Goal: Communication & Community: Answer question/provide support

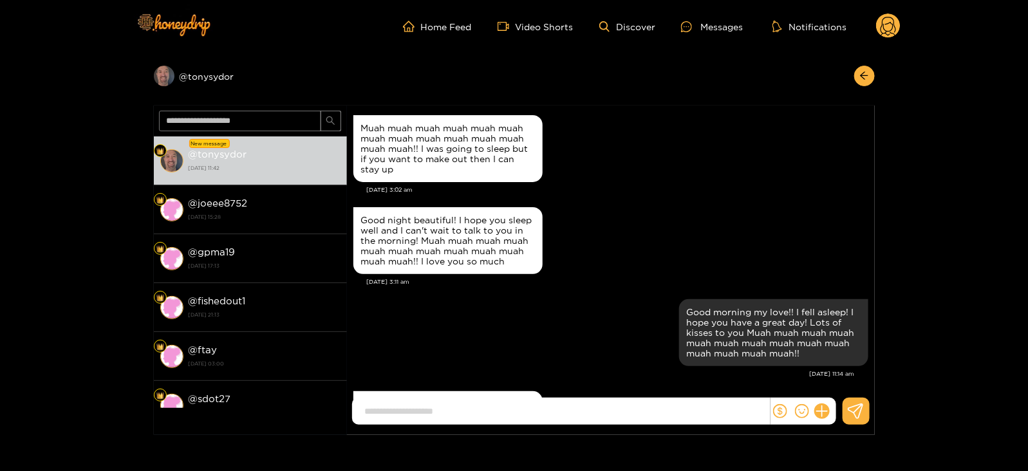
scroll to position [3372, 0]
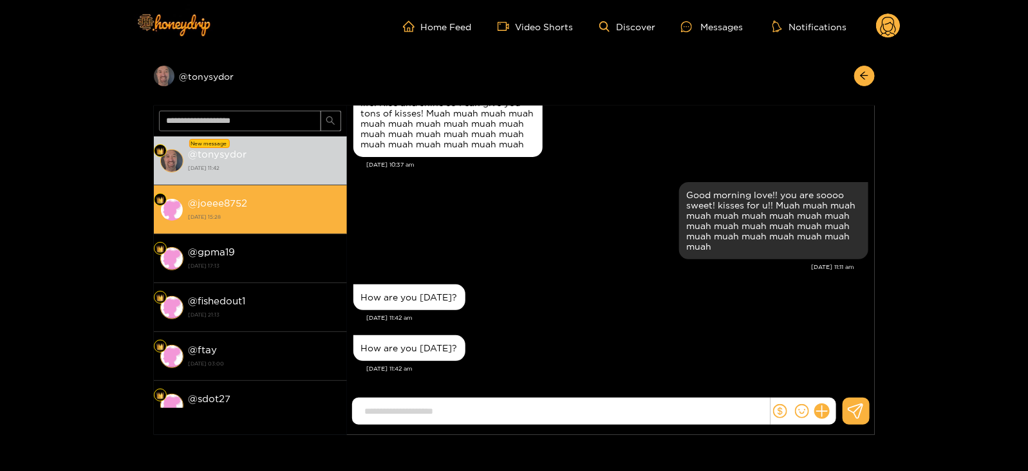
click at [305, 185] on li "@ joeee8752 [DATE] 15:28" at bounding box center [250, 209] width 193 height 49
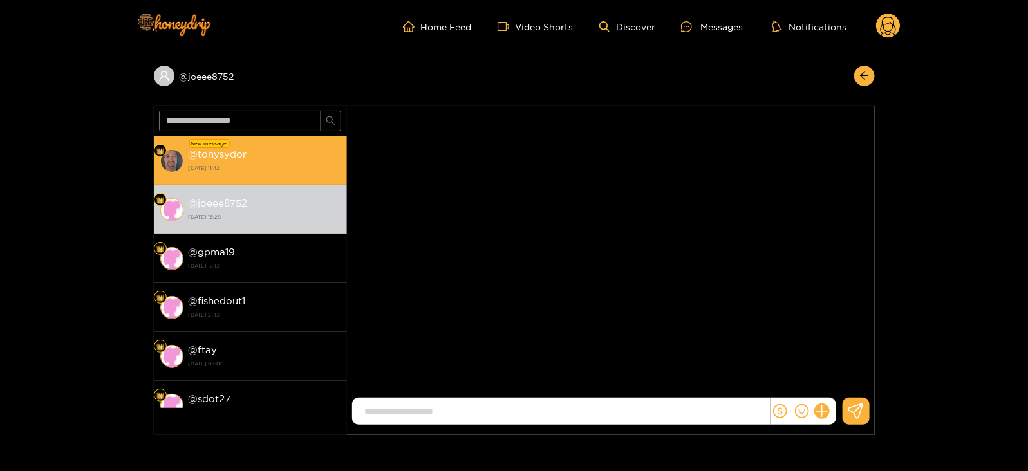
click at [293, 171] on strong "[DATE] 11:42" at bounding box center [265, 168] width 152 height 12
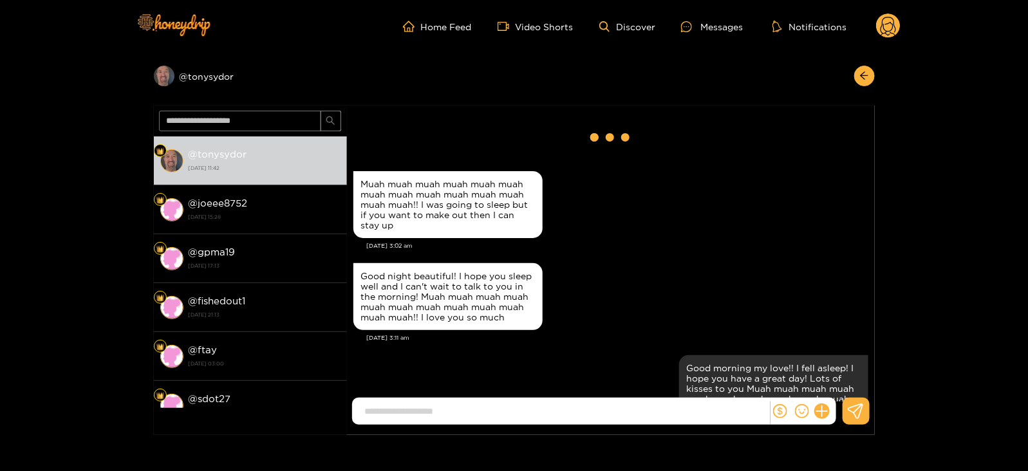
click at [431, 409] on input at bounding box center [564, 411] width 411 height 21
type input "**********"
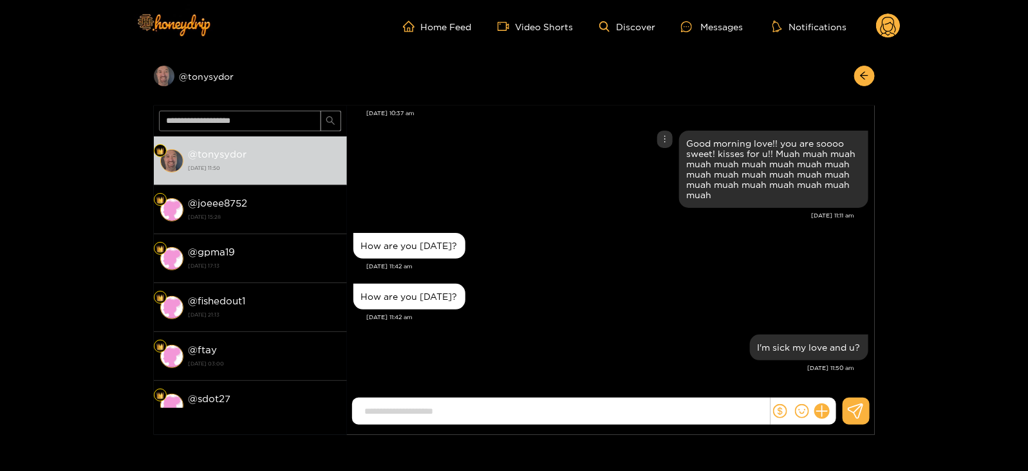
scroll to position [104, 0]
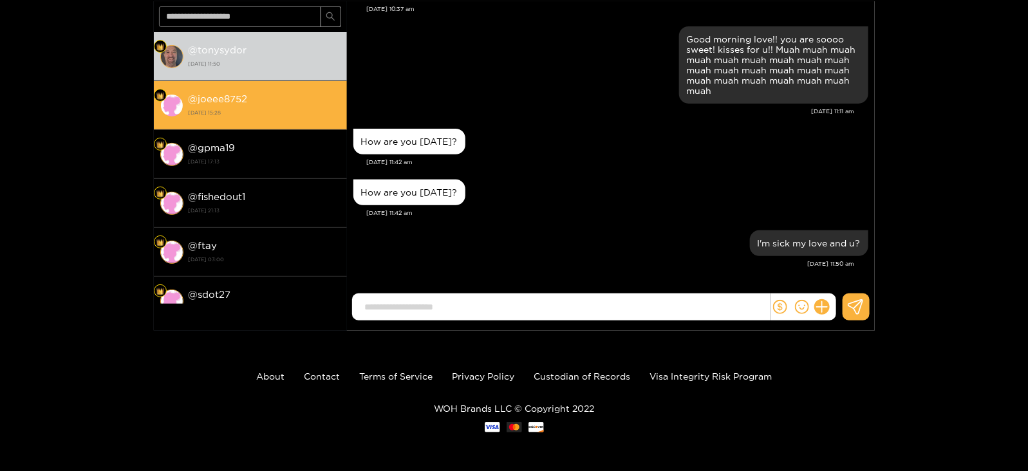
click at [193, 102] on strong "@ joeee8752" at bounding box center [218, 98] width 59 height 11
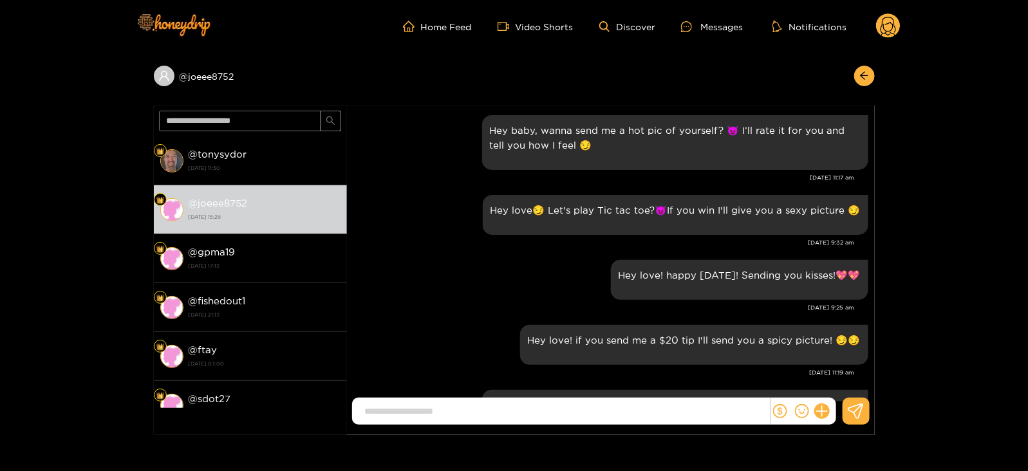
click at [888, 14] on circle at bounding box center [888, 26] width 24 height 24
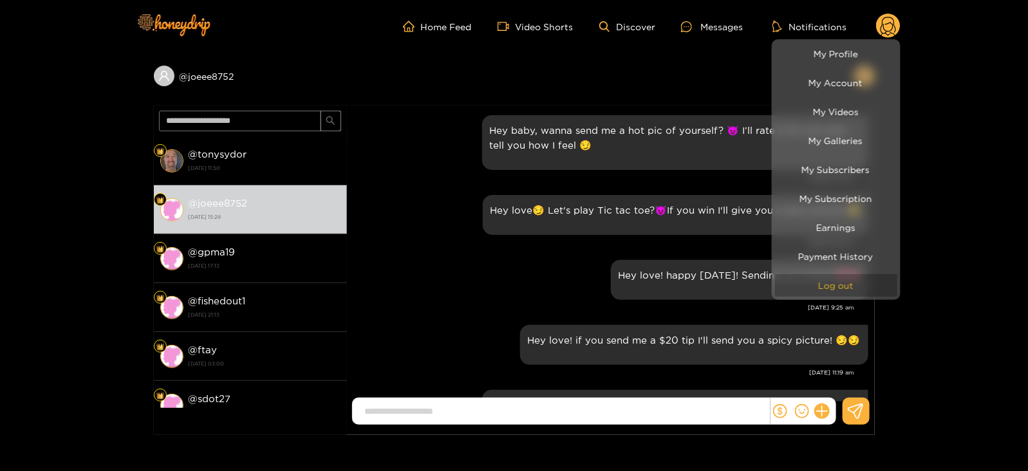
click at [815, 277] on button "Log out" at bounding box center [836, 285] width 122 height 23
